Goal: Information Seeking & Learning: Find specific fact

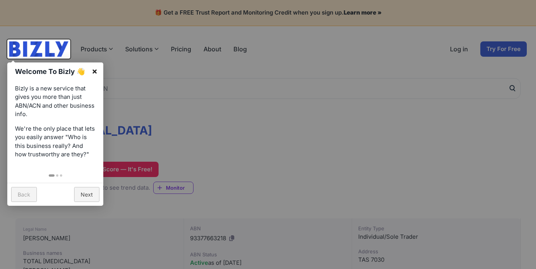
click at [95, 70] on link "×" at bounding box center [94, 71] width 17 height 17
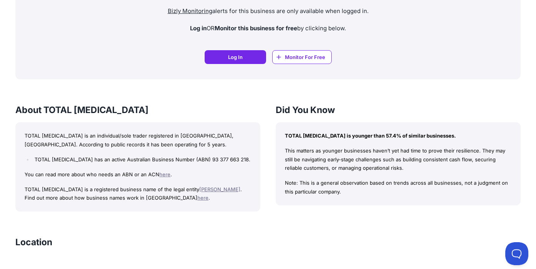
scroll to position [608, 0]
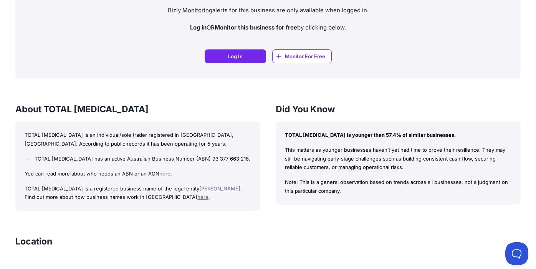
click at [199, 192] on link "[PERSON_NAME]" at bounding box center [219, 189] width 41 height 6
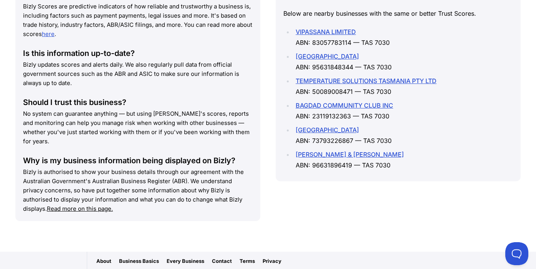
scroll to position [1092, 0]
